Goal: Information Seeking & Learning: Learn about a topic

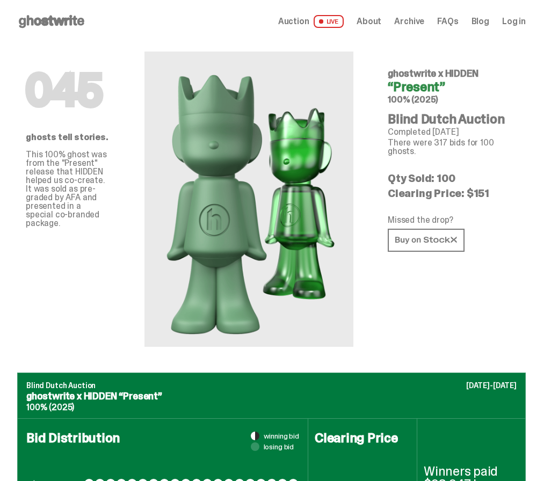
click at [27, 18] on use at bounding box center [51, 21] width 65 height 13
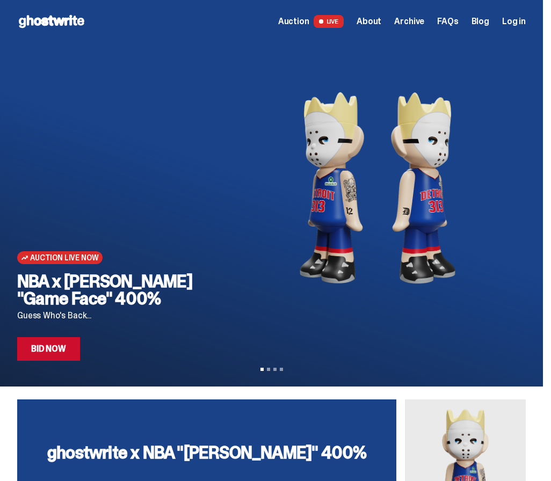
click at [337, 16] on span "LIVE" at bounding box center [328, 21] width 31 height 13
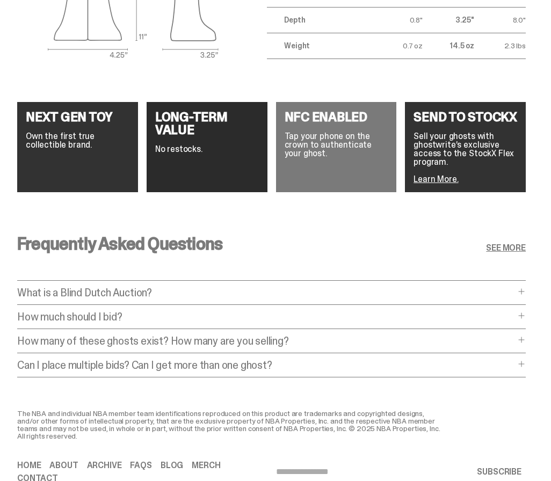
scroll to position [1791, 0]
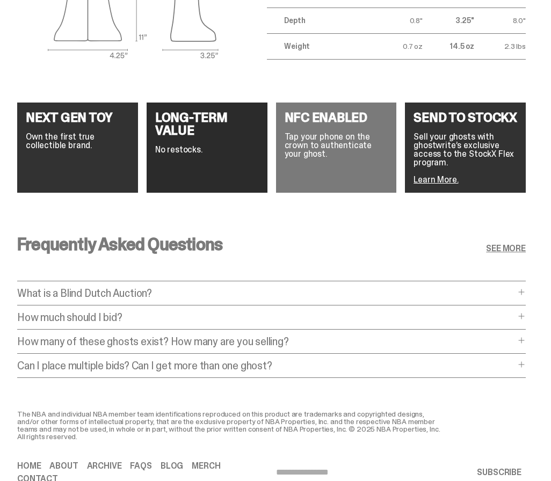
click at [15, 334] on div "Frequently Asked Questions SEE MORE What is a Blind Dutch Auction? What is a Bl…" at bounding box center [271, 310] width 543 height 200
click at [27, 336] on p "How many of these ghosts exist? How many are you selling?" at bounding box center [265, 341] width 497 height 11
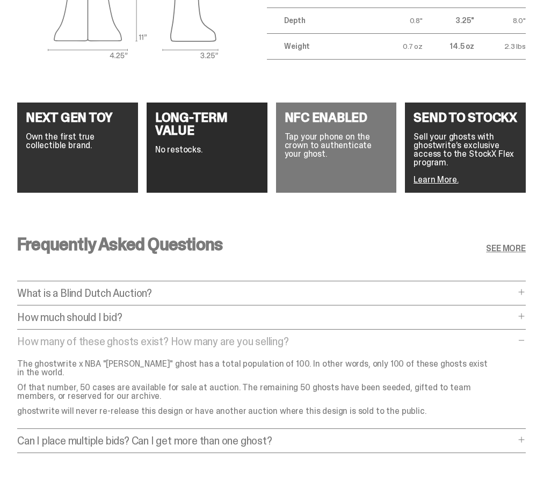
click at [31, 336] on p "How many of these ghosts exist? How many are you selling?" at bounding box center [265, 341] width 497 height 11
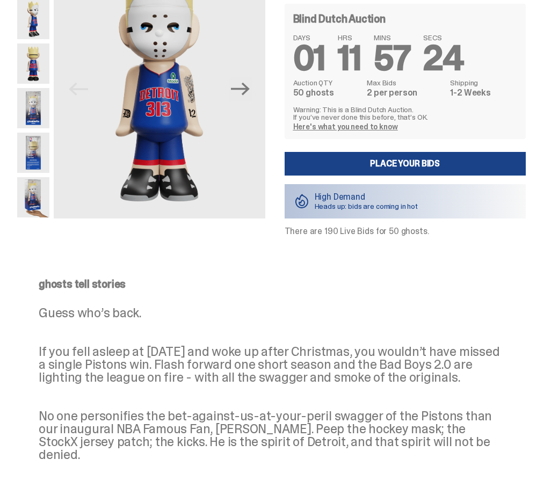
scroll to position [0, 0]
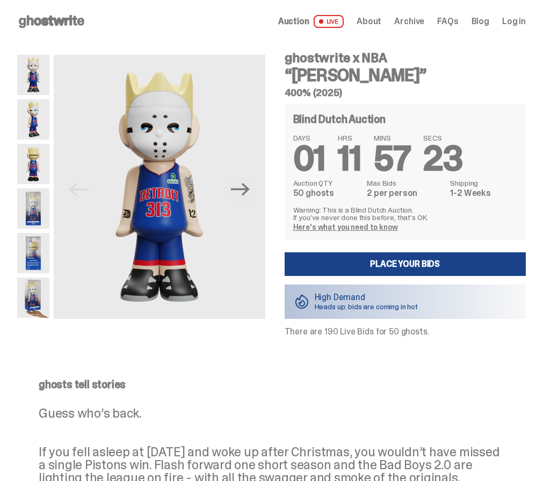
click at [36, 14] on icon at bounding box center [51, 21] width 69 height 17
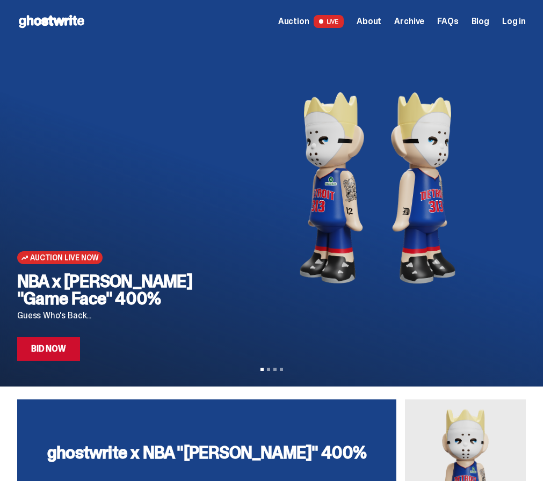
click at [380, 23] on span "About" at bounding box center [368, 21] width 25 height 9
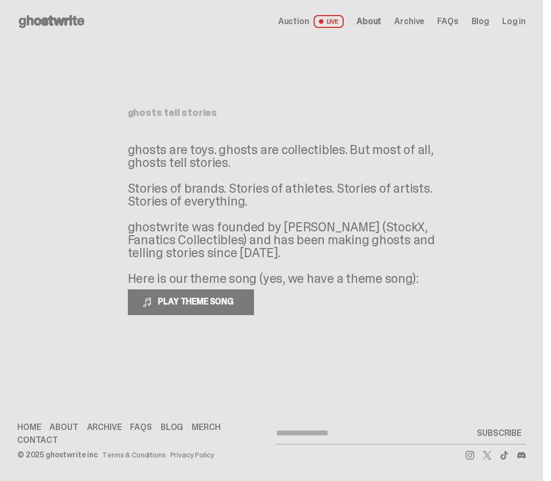
click at [424, 19] on span "Archive" at bounding box center [409, 21] width 30 height 9
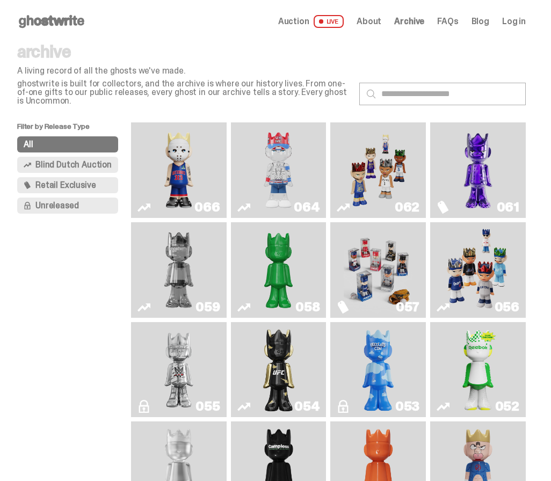
click at [44, 207] on span "Unreleased" at bounding box center [56, 205] width 43 height 9
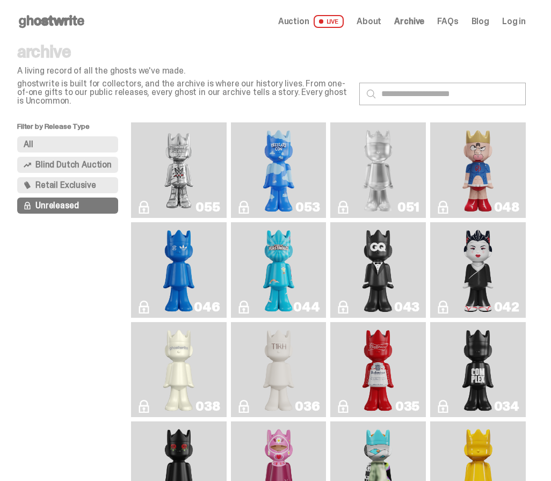
click at [455, 20] on span "FAQs" at bounding box center [447, 21] width 21 height 9
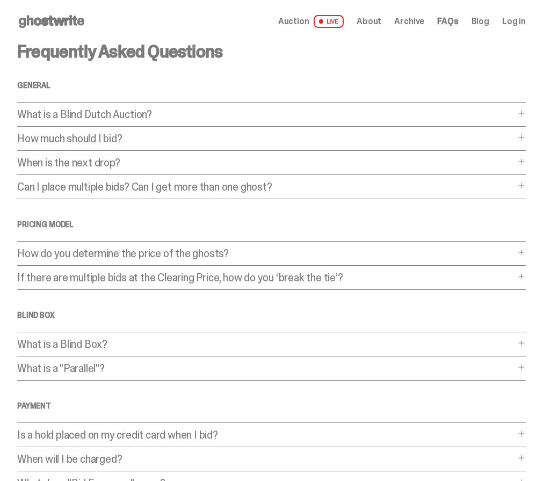
click at [429, 244] on div "Frequently Asked Questions General What is a Blind Dutch Auction? What is a Bli…" at bounding box center [271, 326] width 508 height 567
click at [426, 250] on p "How do you determine the price of the ghosts?" at bounding box center [265, 253] width 497 height 11
